Goal: Information Seeking & Learning: Learn about a topic

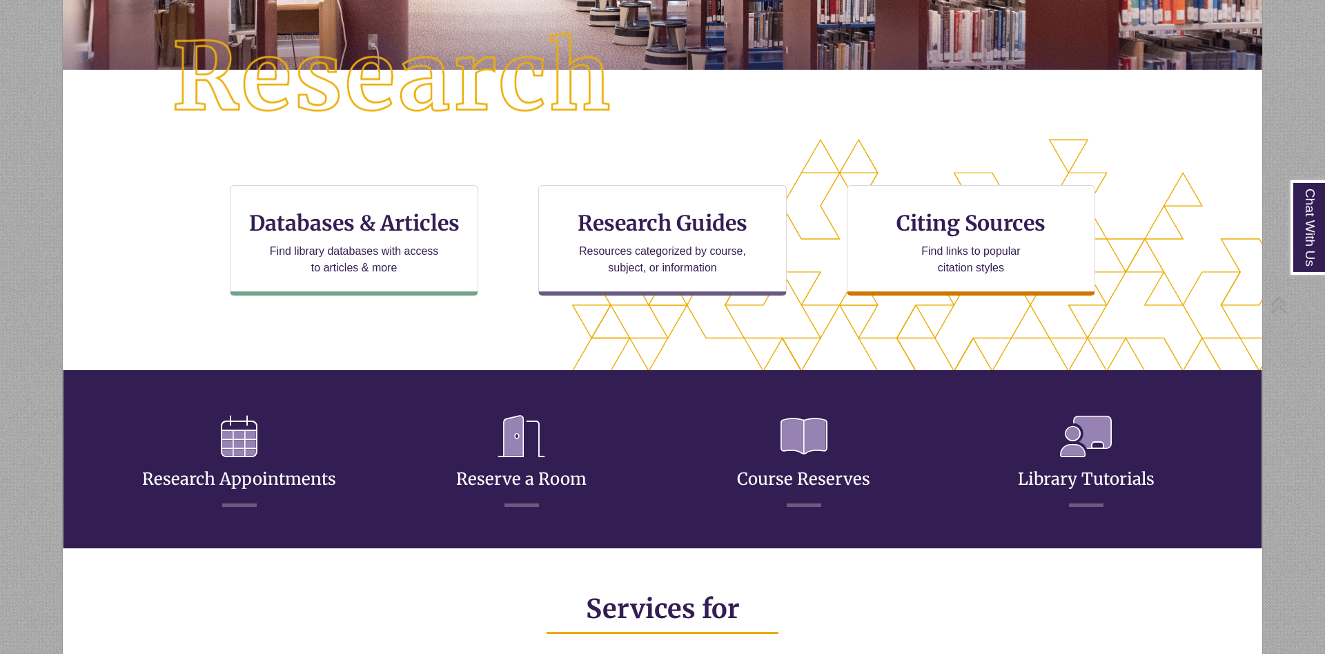
scroll to position [352, 0]
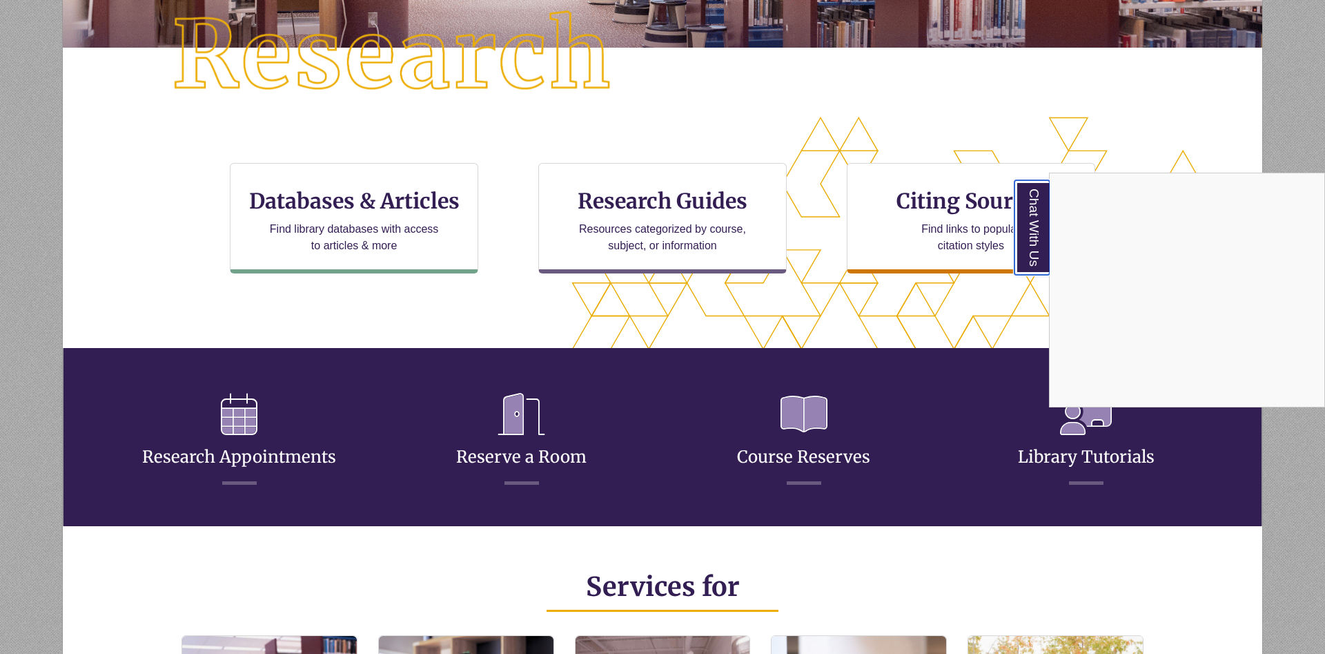
click at [1029, 217] on link "Chat With Us" at bounding box center [1032, 227] width 35 height 95
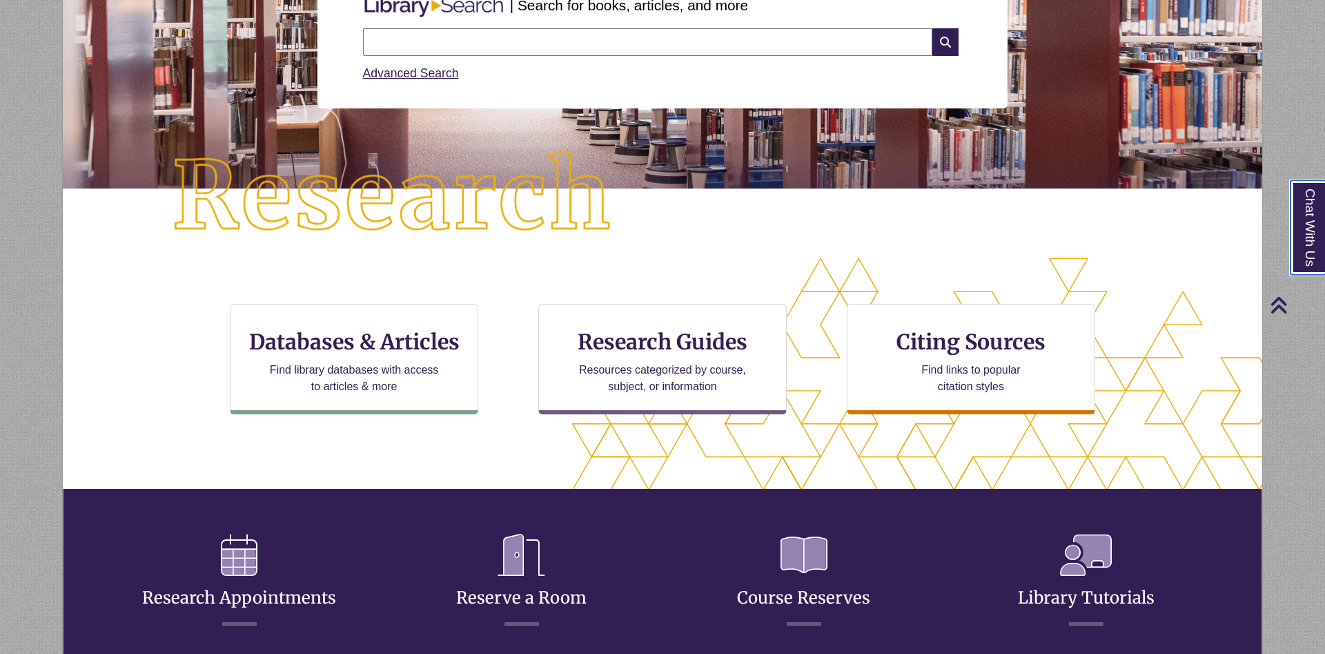
scroll to position [0, 0]
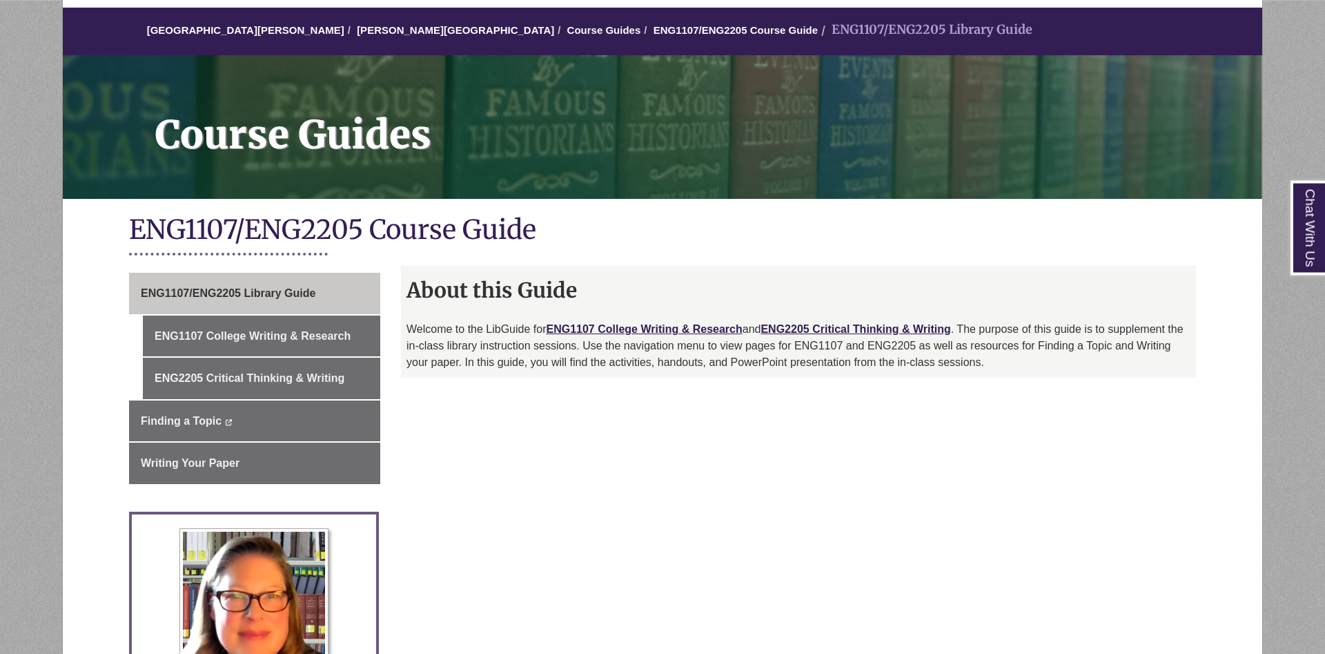
scroll to position [211, 0]
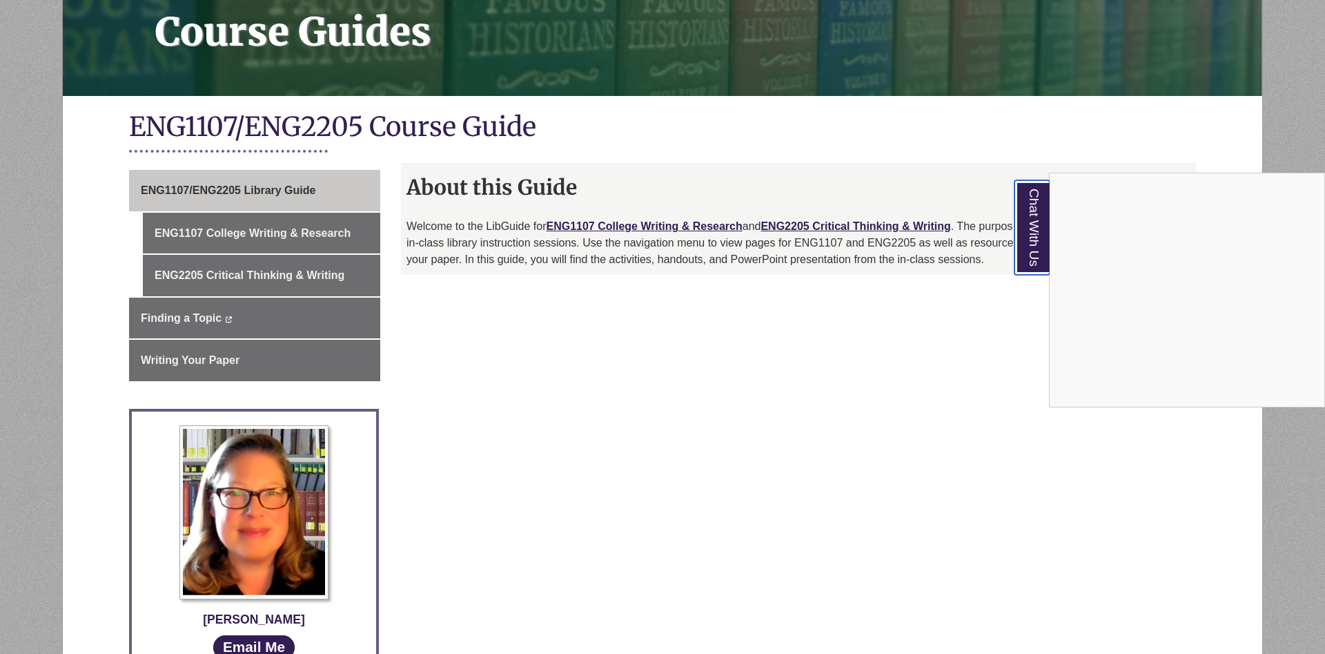
click at [1041, 208] on link "Chat With Us" at bounding box center [1032, 227] width 35 height 95
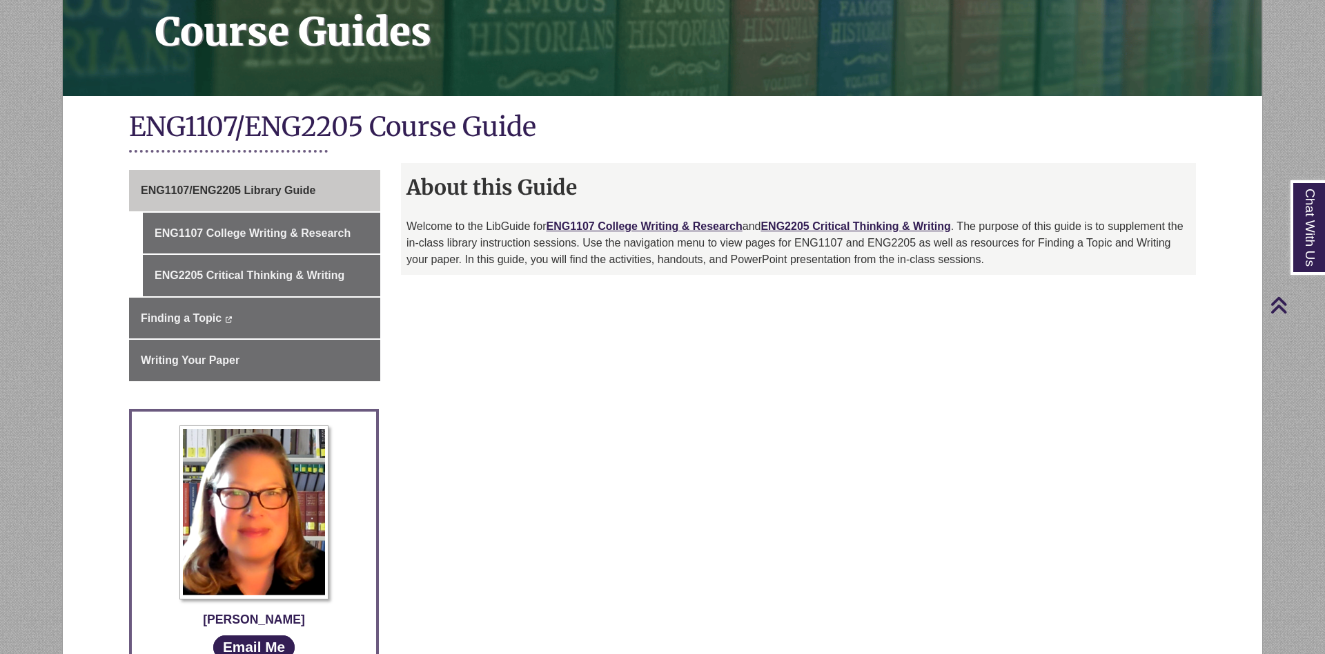
click at [842, 233] on p "Welcome to the LibGuide for ENG1107 College Writing & Research and ENG2205 Crit…" at bounding box center [799, 243] width 784 height 50
click at [844, 227] on link "ENG2205 Critical Thinking & Writing" at bounding box center [856, 226] width 190 height 12
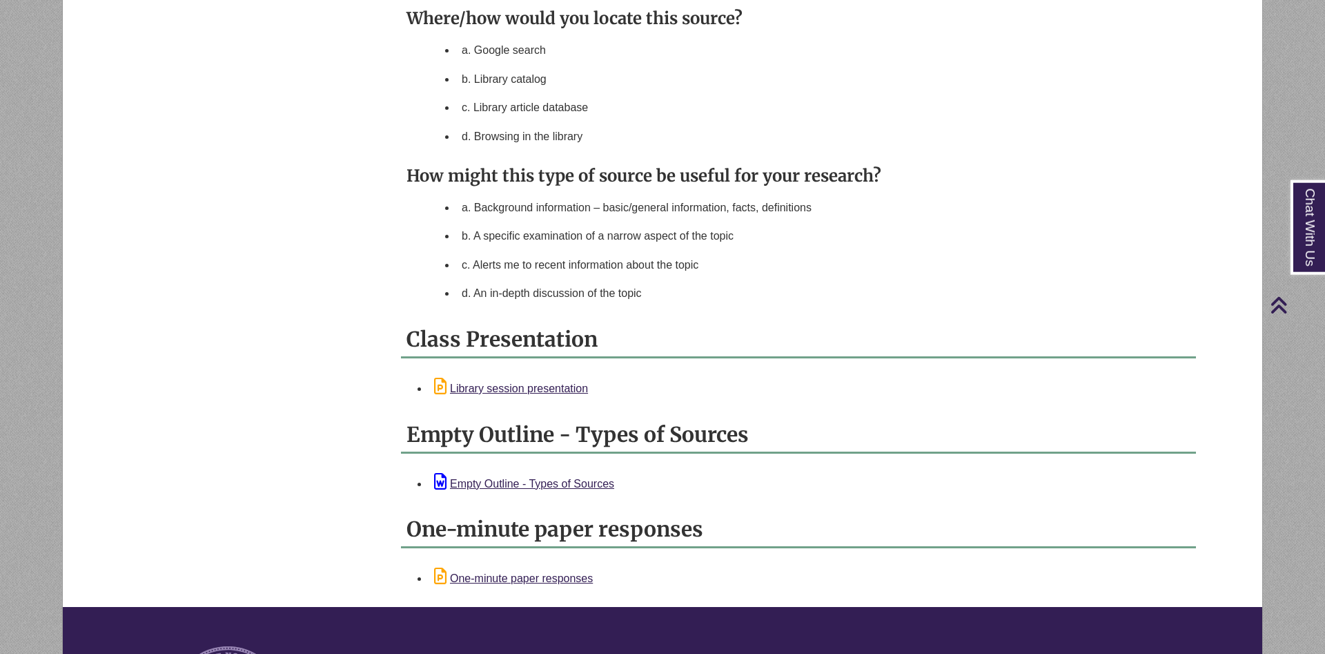
scroll to position [1267, 0]
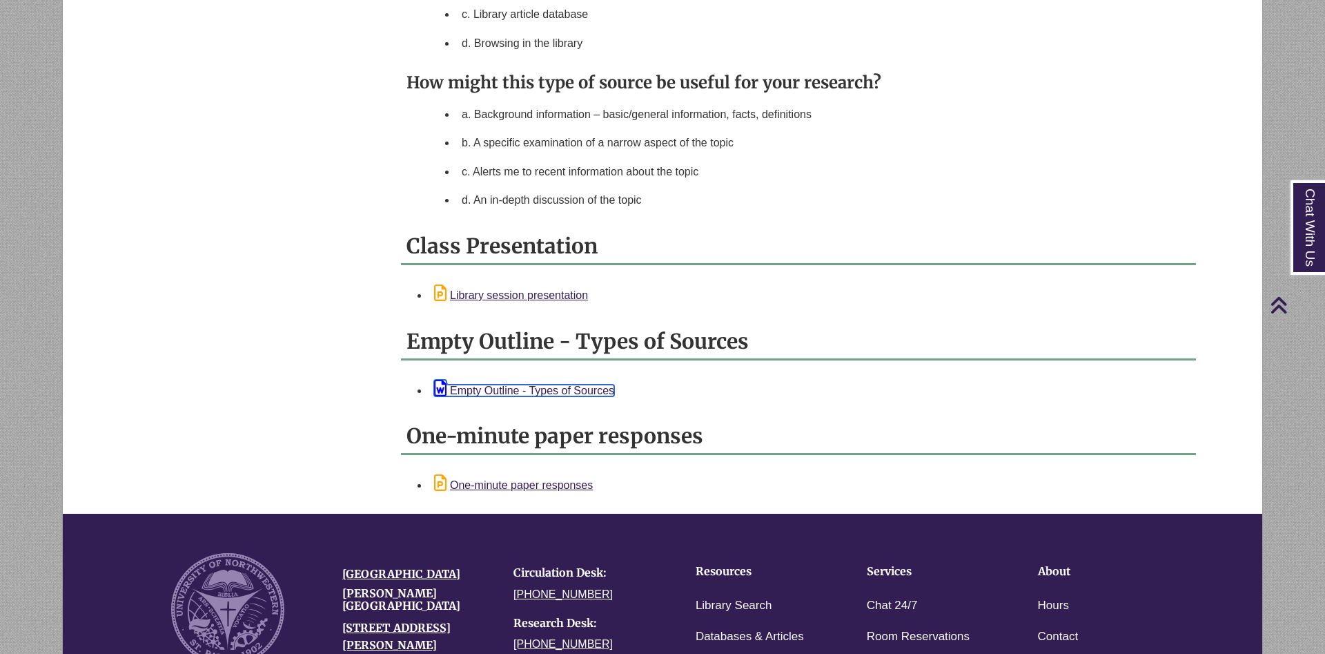
click at [575, 394] on link "Empty Outline - Types of Sources" at bounding box center [524, 391] width 180 height 12
click at [1028, 27] on li "c. Library article database" at bounding box center [823, 14] width 734 height 29
